Goal: Task Accomplishment & Management: Use online tool/utility

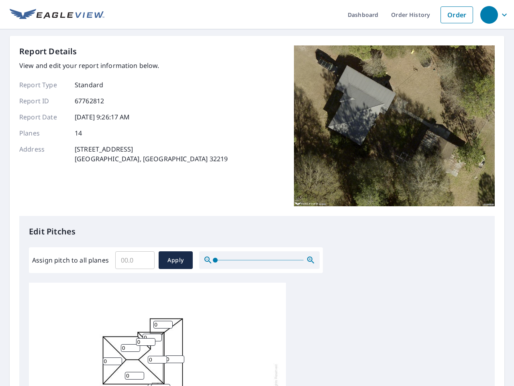
click at [257, 193] on div "Report Details View and edit your report information below. Report Type Standar…" at bounding box center [256, 130] width 475 height 170
click at [489, 14] on div "button" at bounding box center [489, 15] width 18 height 18
click at [135, 260] on input "Assign pitch to all planes" at bounding box center [134, 260] width 39 height 22
click at [175, 260] on span "Apply" at bounding box center [175, 260] width 21 height 10
click at [311, 260] on icon "button" at bounding box center [311, 260] width 10 height 10
